Goal: Book appointment/travel/reservation

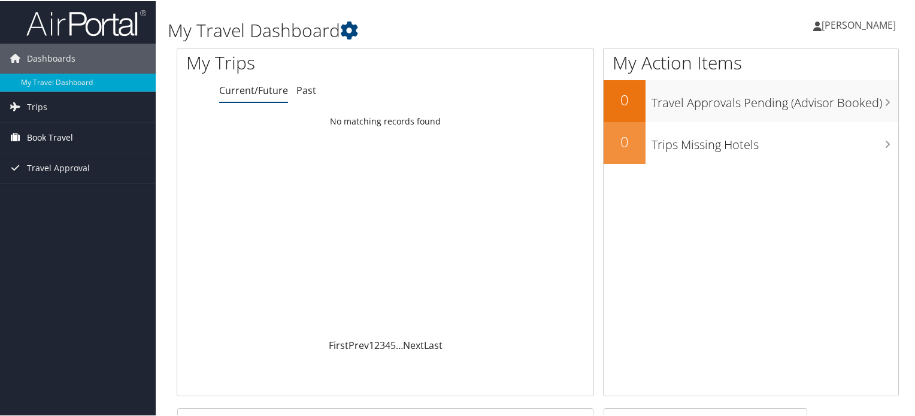
click at [61, 136] on span "Book Travel" at bounding box center [50, 137] width 46 height 30
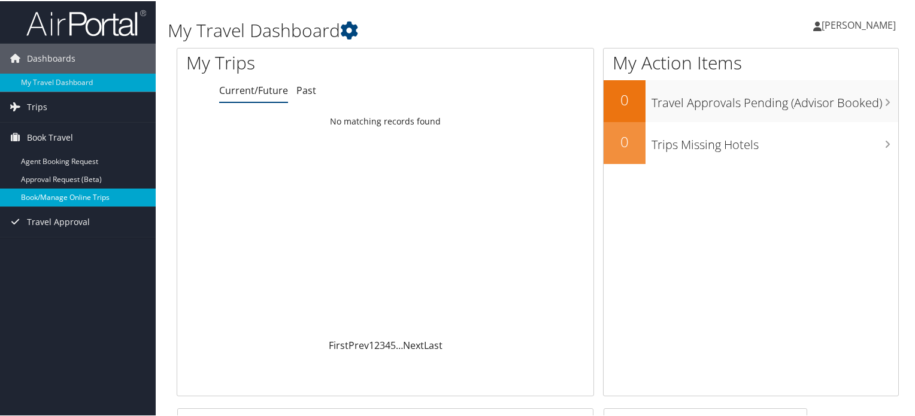
click at [74, 196] on link "Book/Manage Online Trips" at bounding box center [78, 196] width 156 height 18
click at [80, 195] on link "Book/Manage Online Trips" at bounding box center [78, 196] width 156 height 18
